Goal: Information Seeking & Learning: Learn about a topic

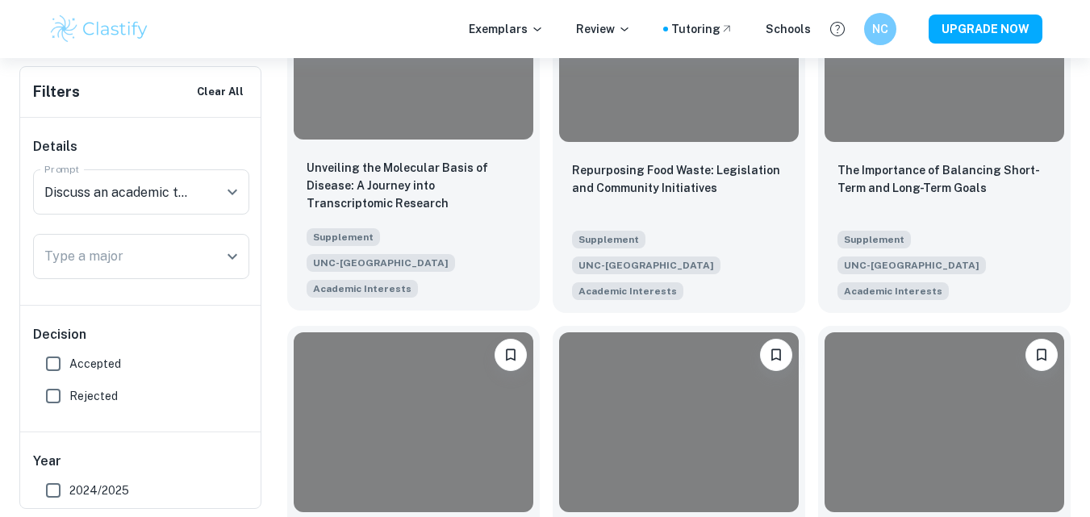
scroll to position [910, 0]
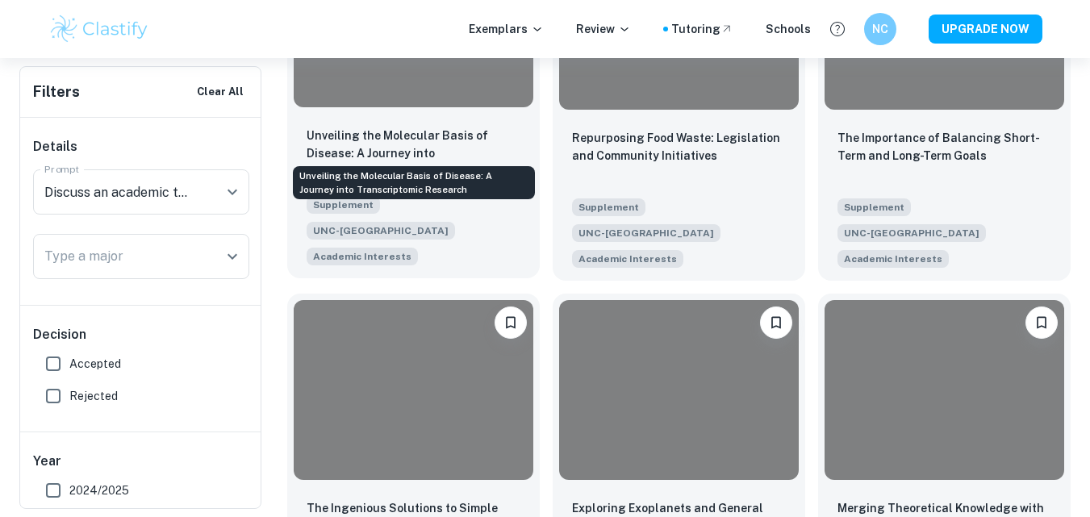
click at [427, 132] on p "Unveiling the Molecular Basis of Disease: A Journey into Transcriptomic Research" at bounding box center [414, 153] width 214 height 53
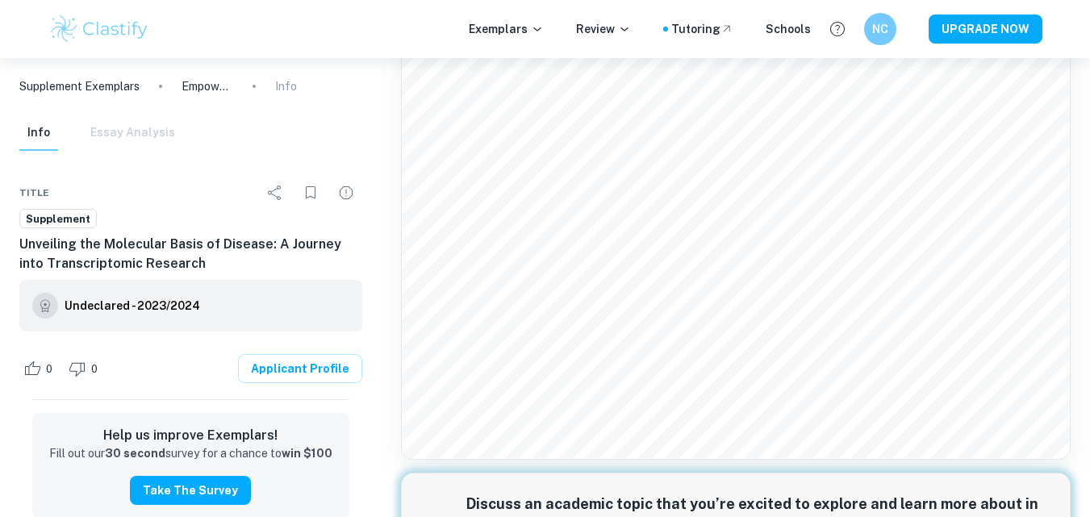
scroll to position [147, 0]
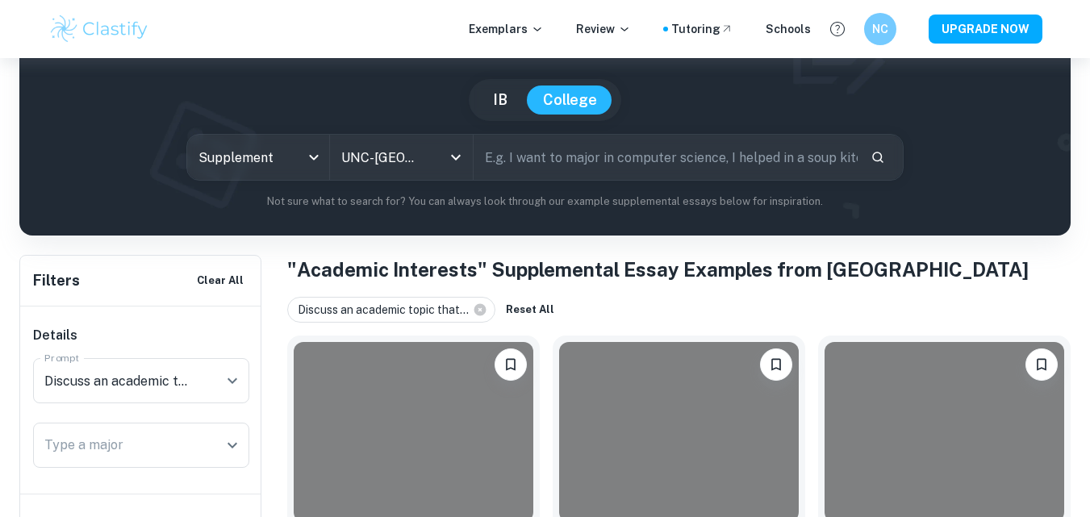
scroll to position [143, 0]
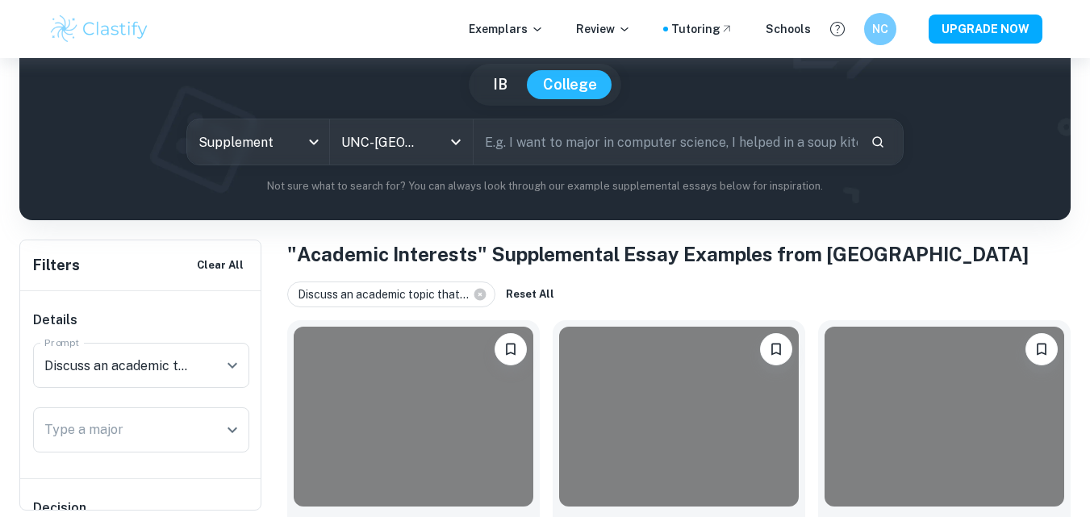
click at [602, 139] on input "text" at bounding box center [666, 141] width 385 height 45
click at [293, 144] on body "We value your privacy We use cookies to enhance your browsing experience, serve…" at bounding box center [545, 173] width 1090 height 517
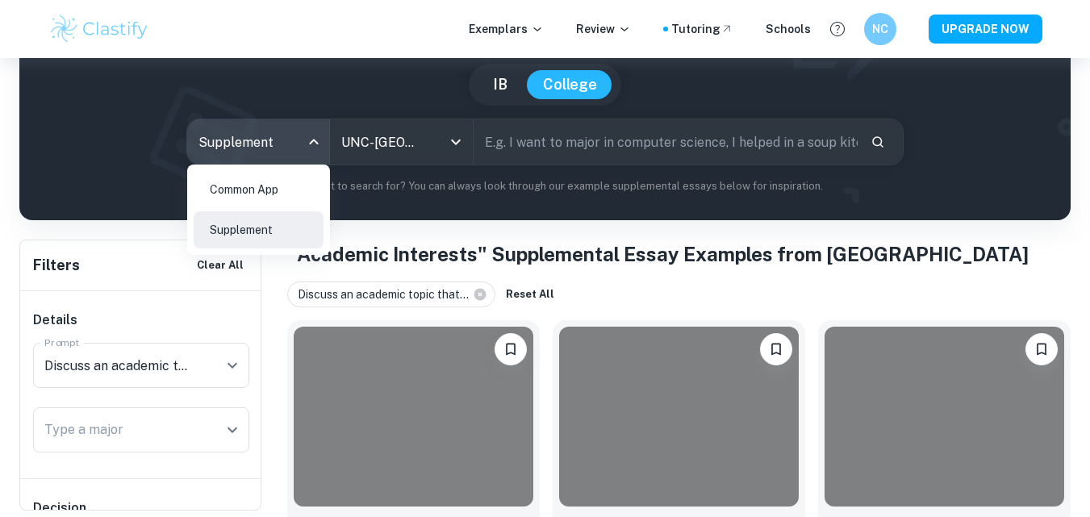
click at [602, 121] on div at bounding box center [545, 258] width 1090 height 517
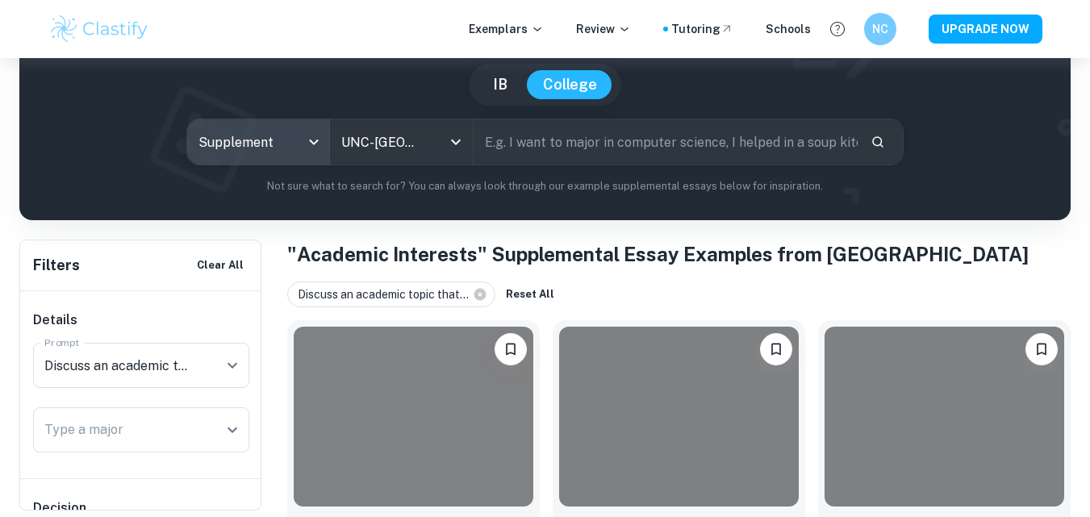
click at [616, 149] on input "text" at bounding box center [666, 141] width 385 height 45
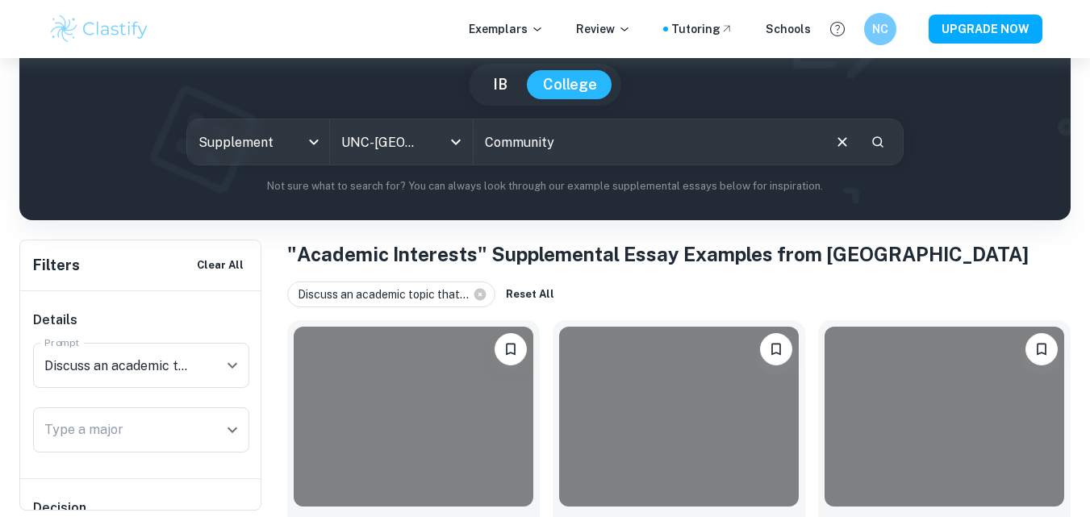
type input "Community"
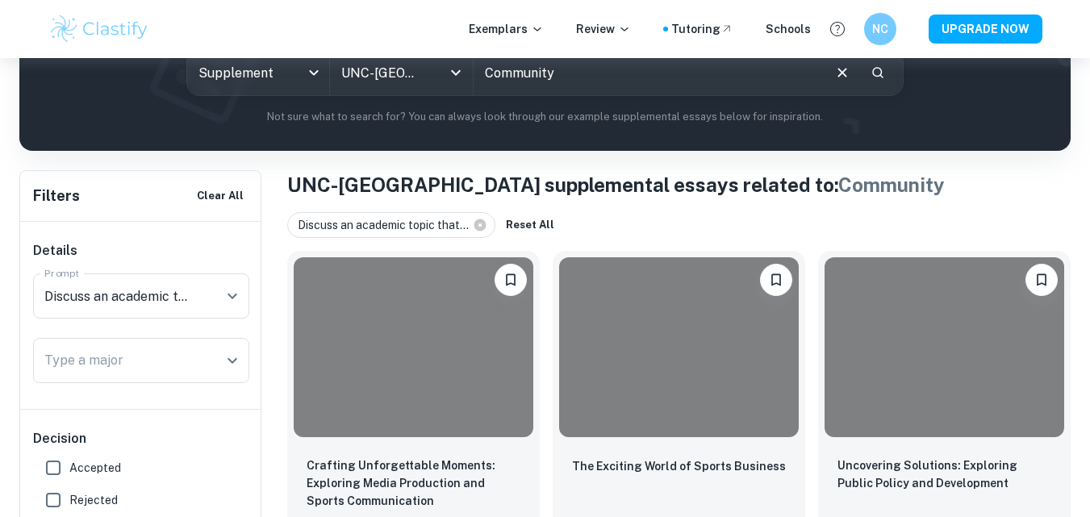
scroll to position [271, 0]
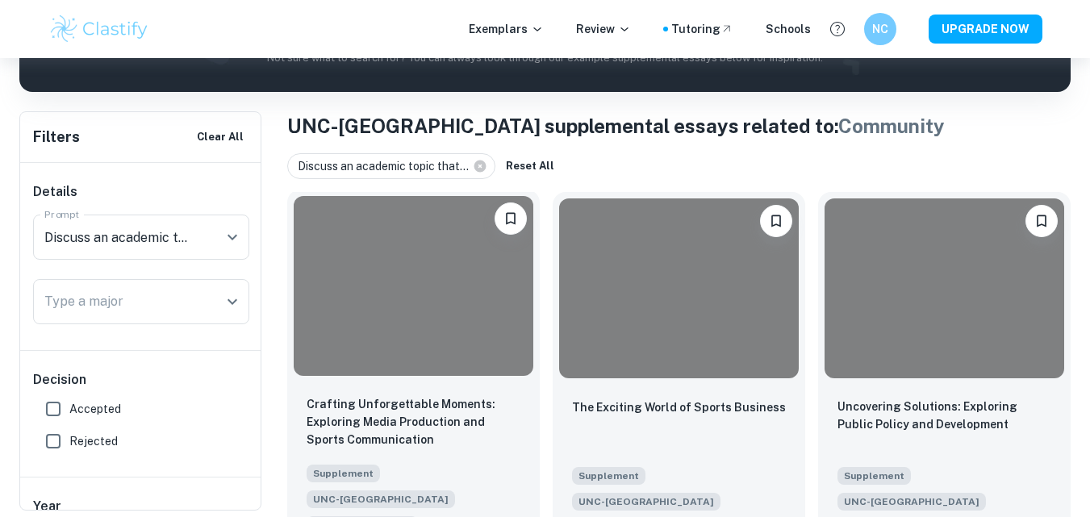
click at [450, 262] on div at bounding box center [414, 286] width 240 height 180
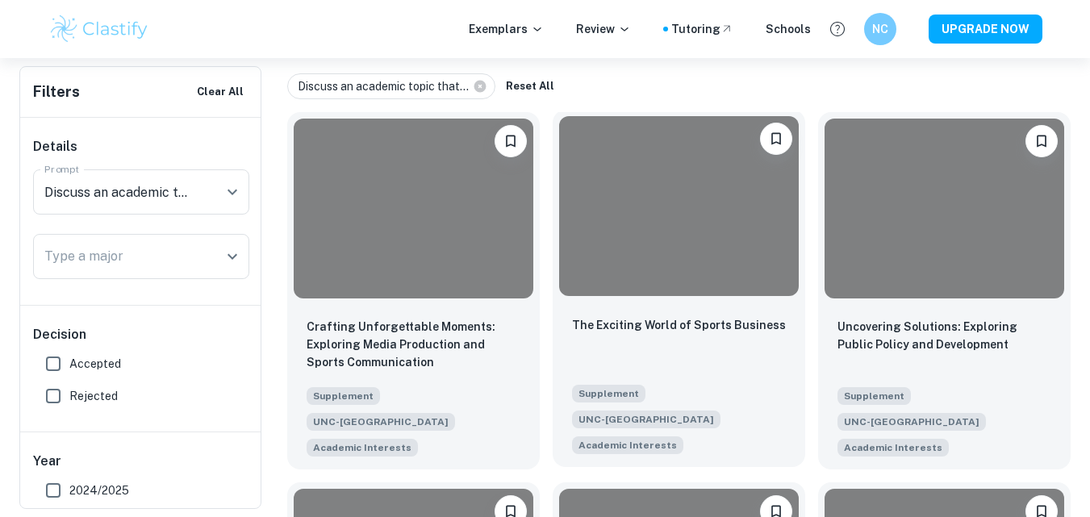
scroll to position [354, 0]
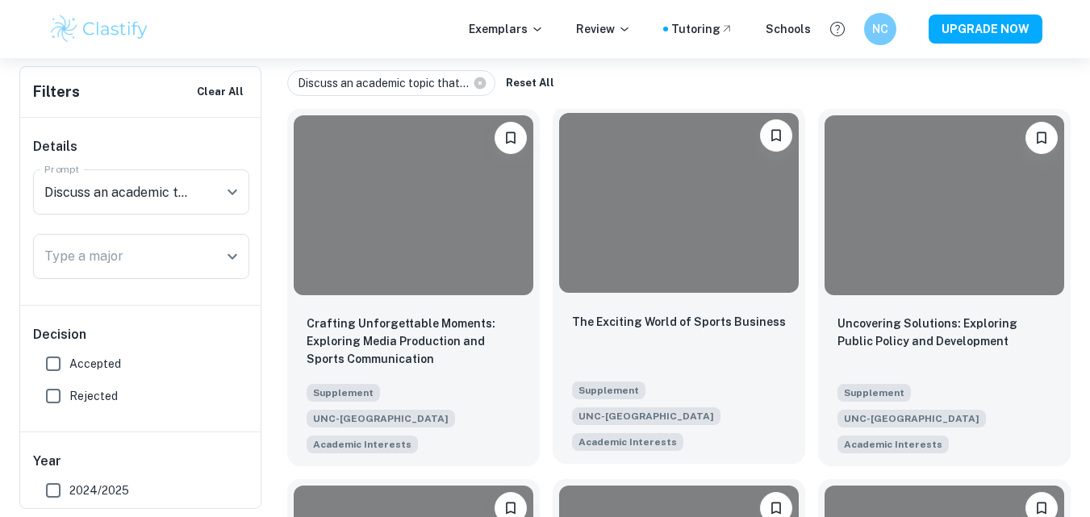
click at [663, 223] on div at bounding box center [679, 203] width 240 height 180
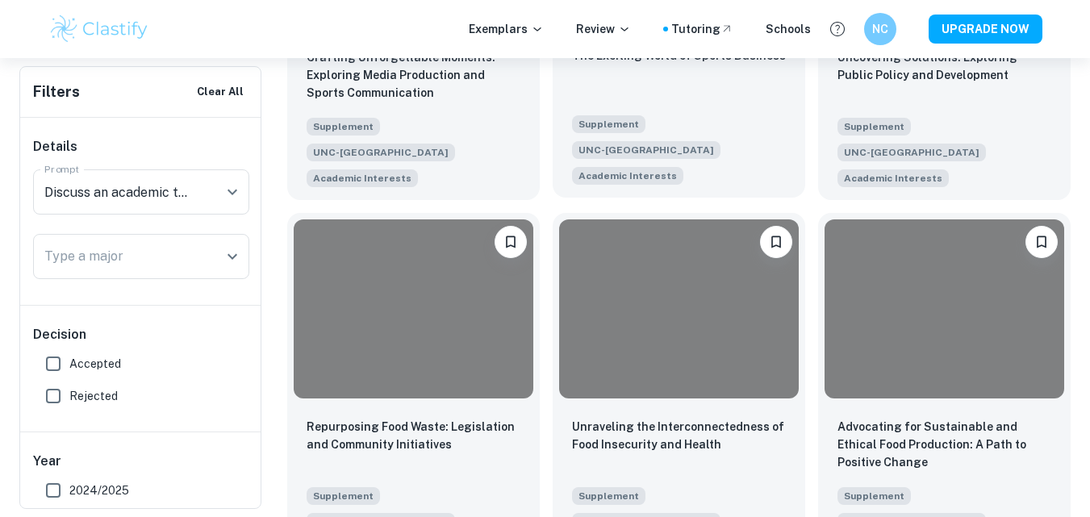
scroll to position [678, 0]
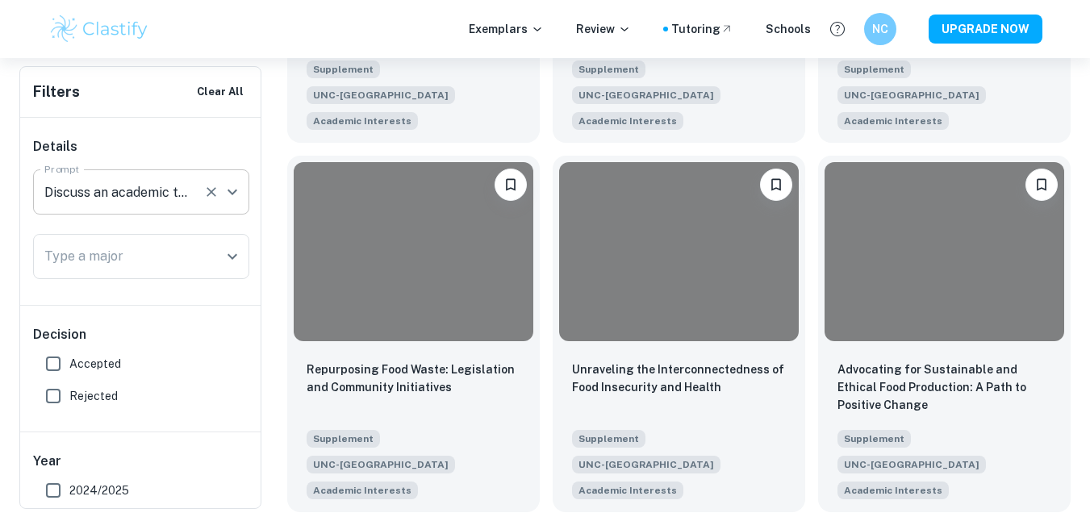
click at [167, 185] on input "Discuss an academic topic that you’re excited to explore and learn more about i…" at bounding box center [118, 192] width 157 height 31
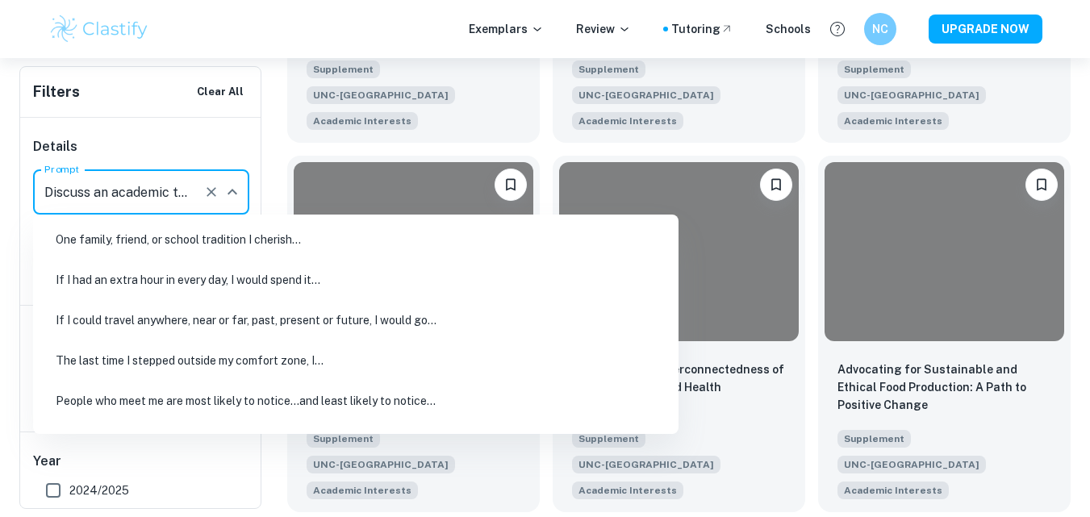
scroll to position [341, 0]
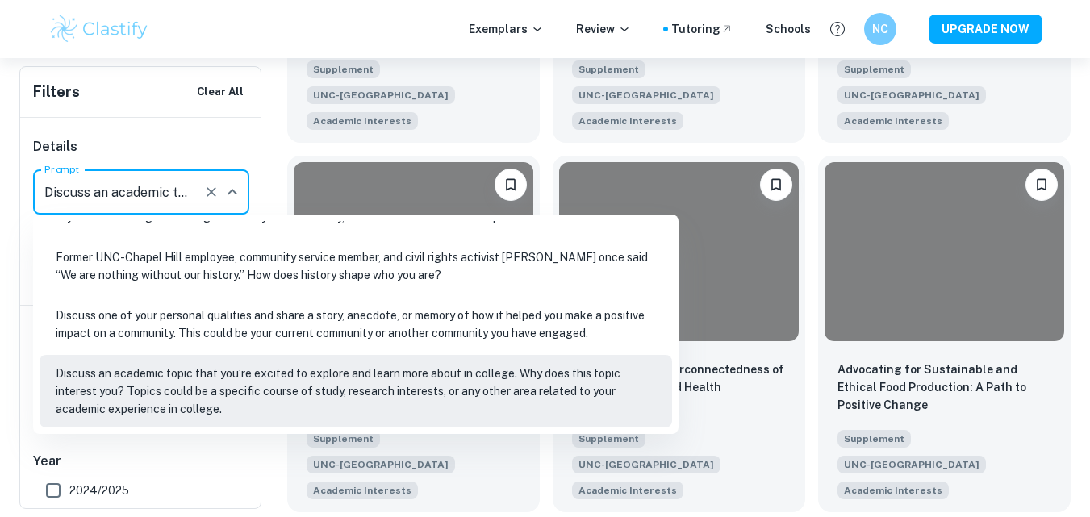
click at [223, 200] on icon "Close" at bounding box center [232, 191] width 19 height 19
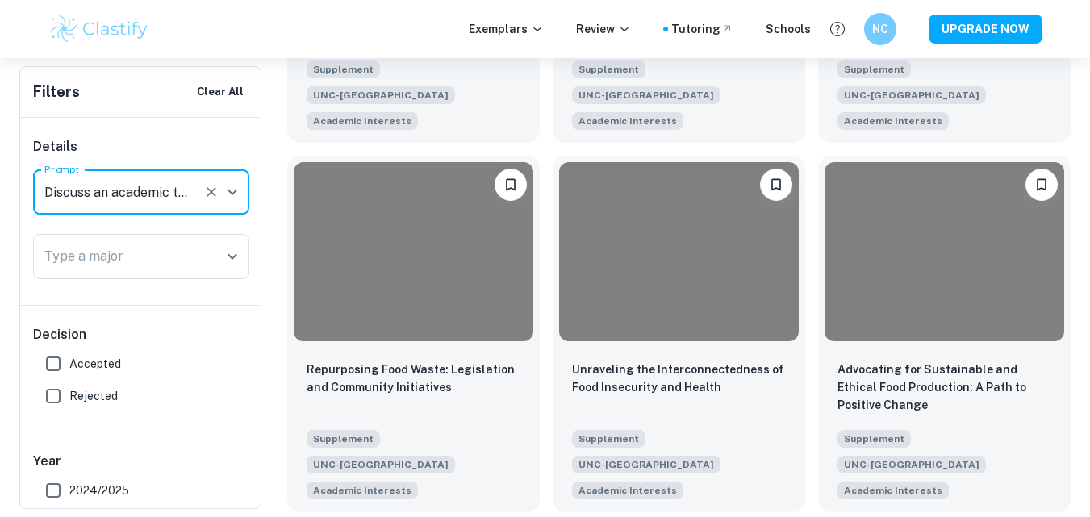
click at [247, 188] on div "Discuss an academic topic that you’re excited to explore and learn more about i…" at bounding box center [141, 192] width 216 height 45
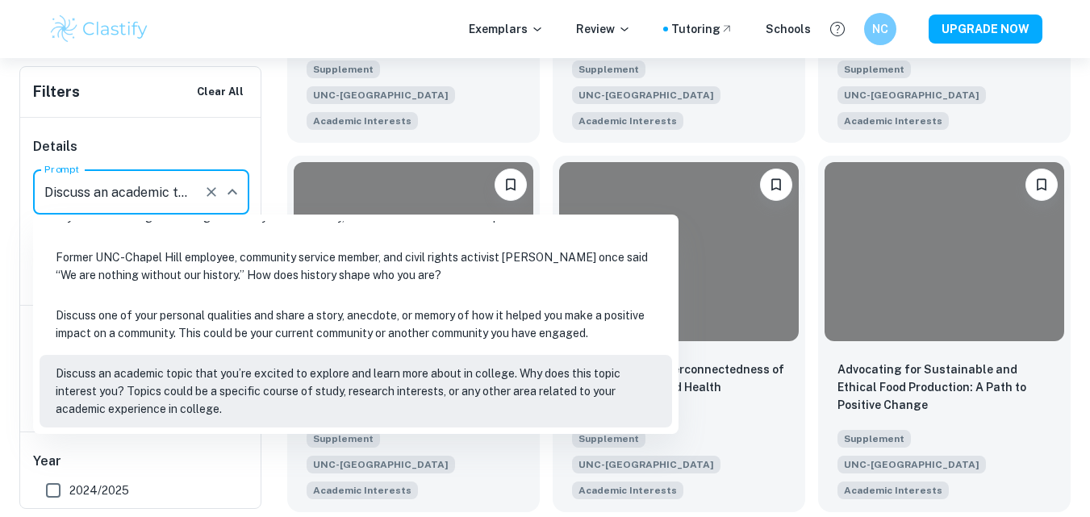
click at [210, 318] on li "Discuss one of your personal qualities and share a story, anecdote, or memory o…" at bounding box center [356, 324] width 633 height 55
type input "Discuss one of your personal qualities and share a story, anecdote, or memory o…"
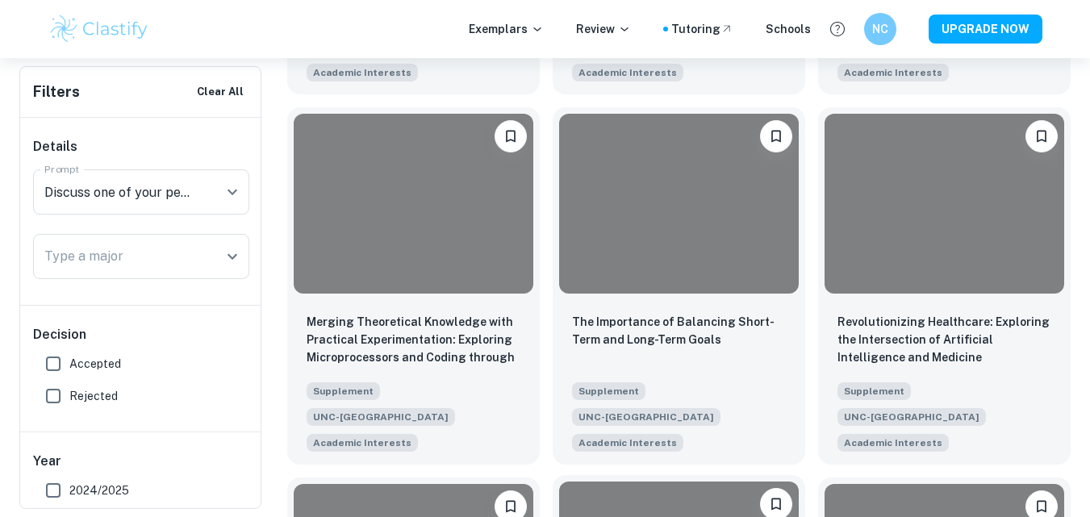
scroll to position [1442, 0]
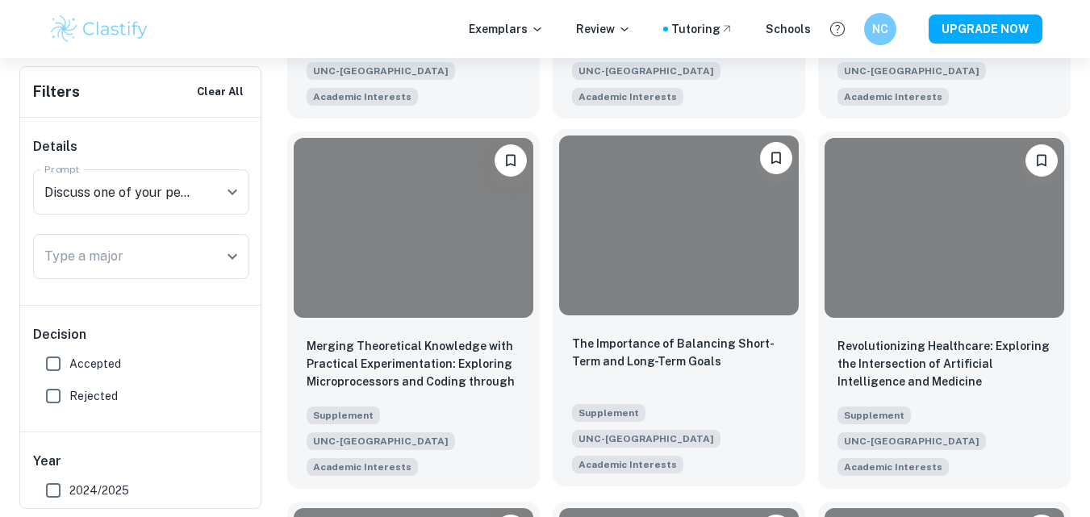
click at [640, 166] on div at bounding box center [679, 226] width 240 height 180
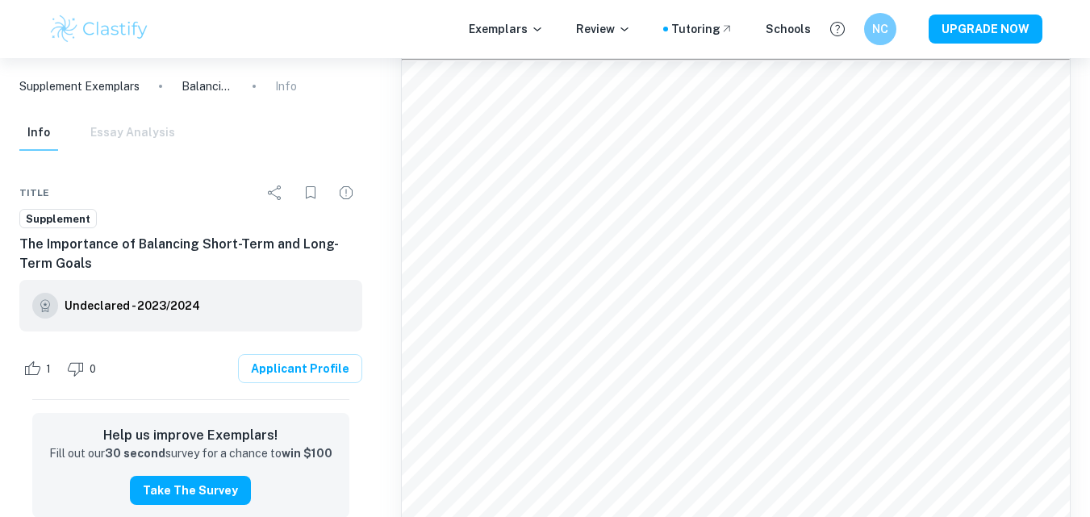
scroll to position [114, 0]
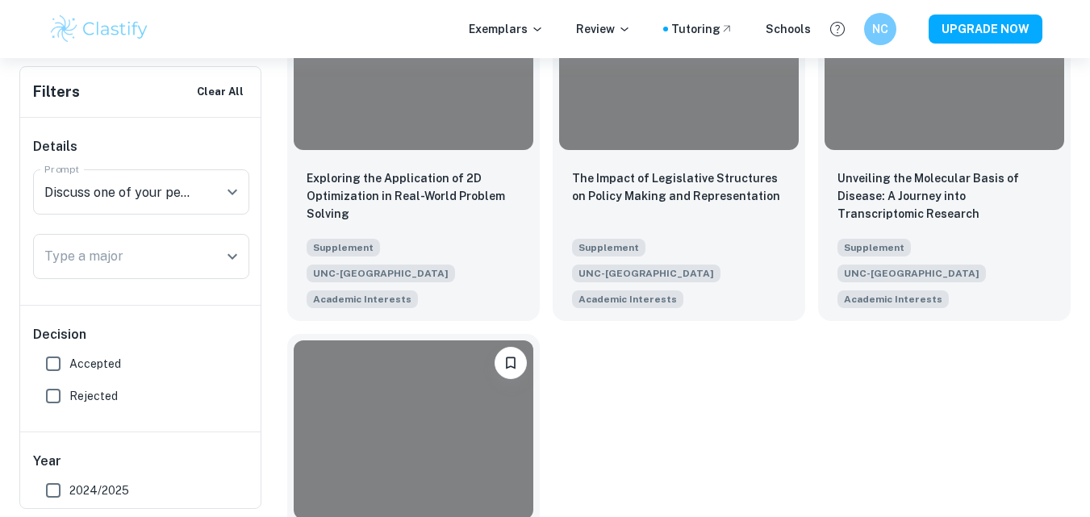
scroll to position [2000, 0]
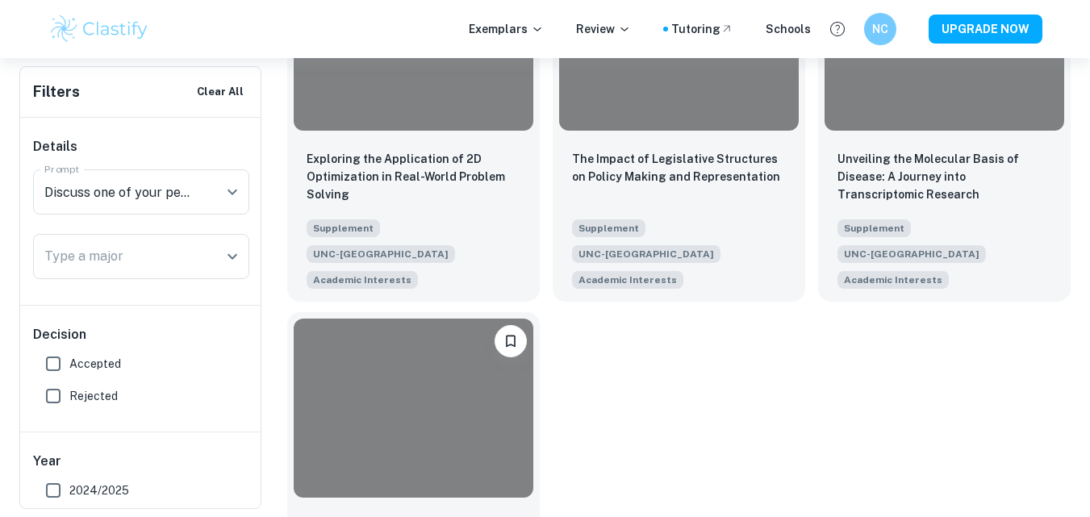
click at [449, 323] on div at bounding box center [414, 409] width 240 height 180
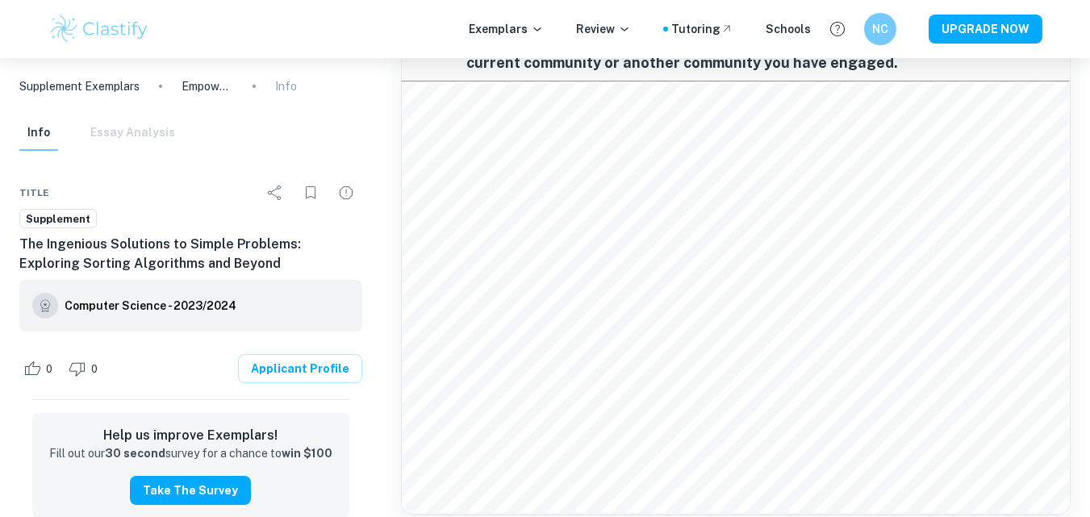
scroll to position [94, 0]
